Goal: Transaction & Acquisition: Purchase product/service

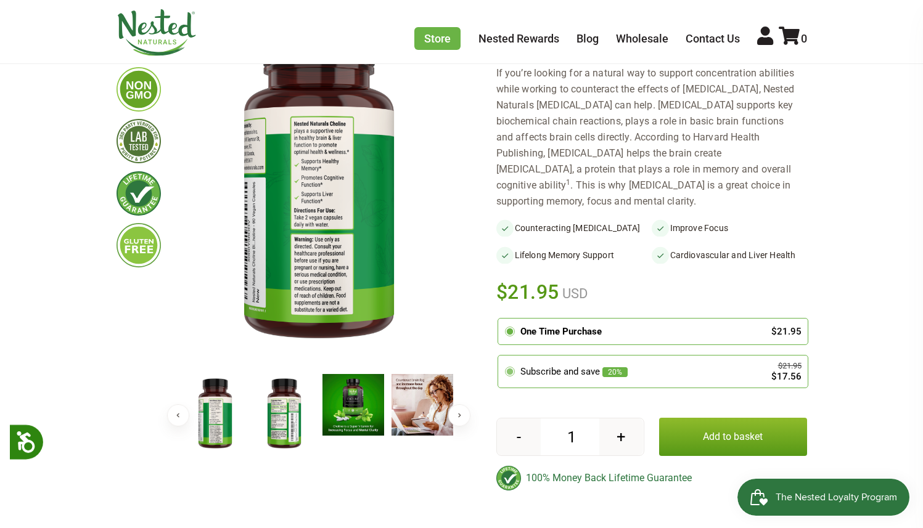
scroll to position [211, 0]
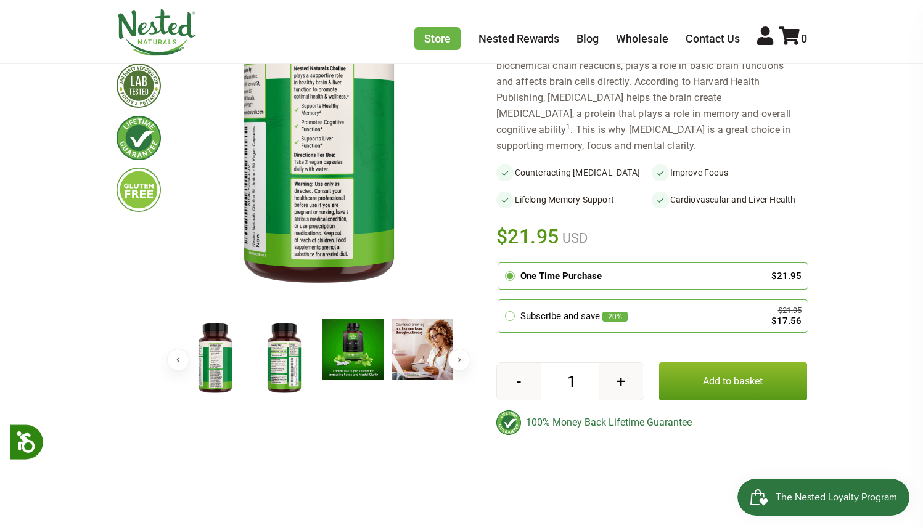
click at [210, 380] on img at bounding box center [215, 359] width 62 height 80
click at [319, 368] on div at bounding box center [353, 350] width 69 height 62
click at [264, 374] on img at bounding box center [284, 359] width 62 height 80
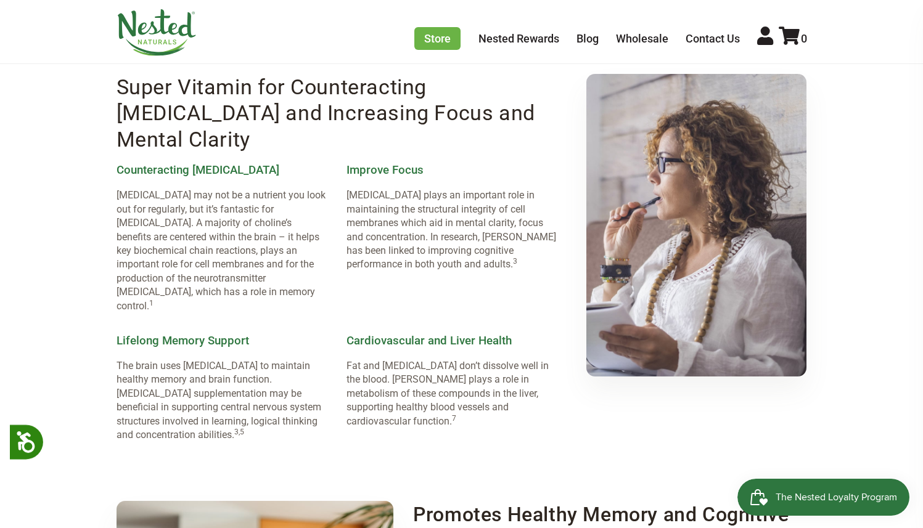
scroll to position [0, 0]
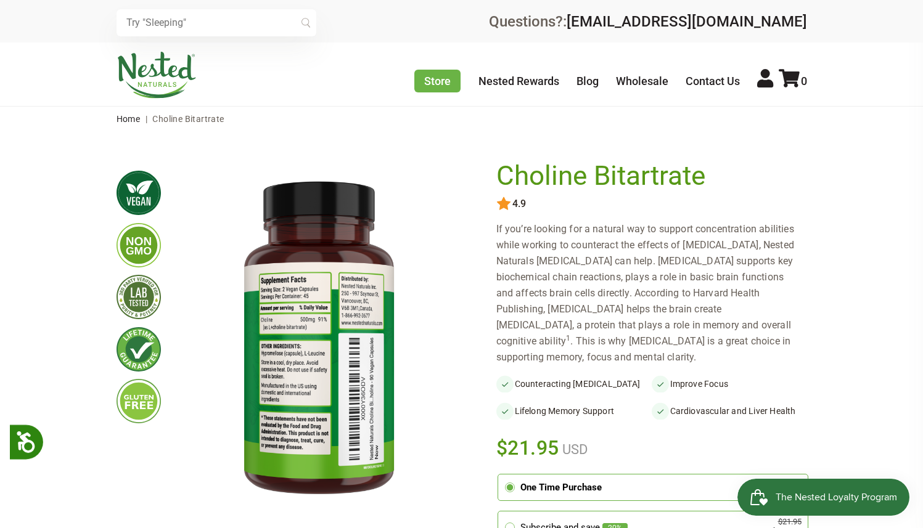
click at [142, 204] on img at bounding box center [139, 193] width 44 height 44
